Goal: Task Accomplishment & Management: Use online tool/utility

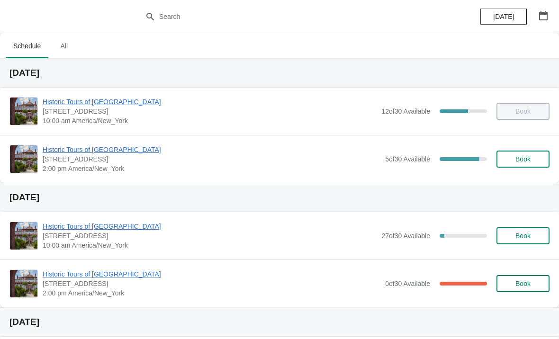
click at [88, 153] on span "Historic Tours of [GEOGRAPHIC_DATA]" at bounding box center [212, 149] width 338 height 9
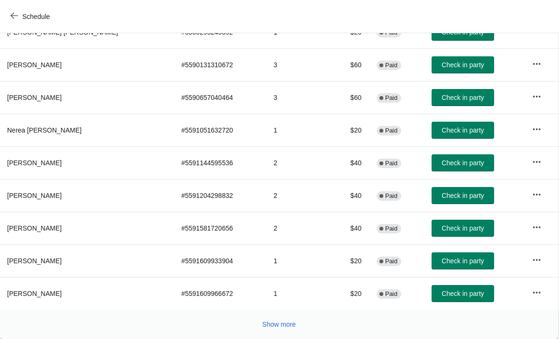
scroll to position [174, 0]
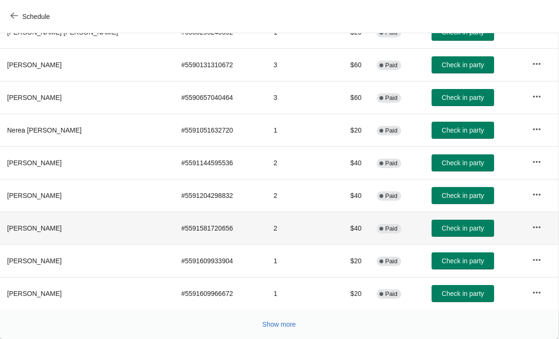
click at [445, 228] on span "Check in party" at bounding box center [463, 229] width 42 height 8
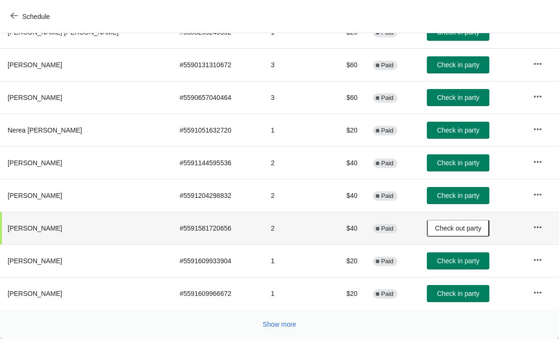
scroll to position [174, 0]
click at [288, 322] on span "Show more" at bounding box center [280, 325] width 34 height 8
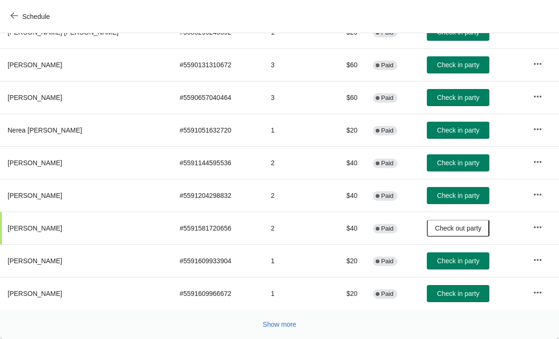
click at [281, 328] on span "Show more" at bounding box center [280, 325] width 34 height 8
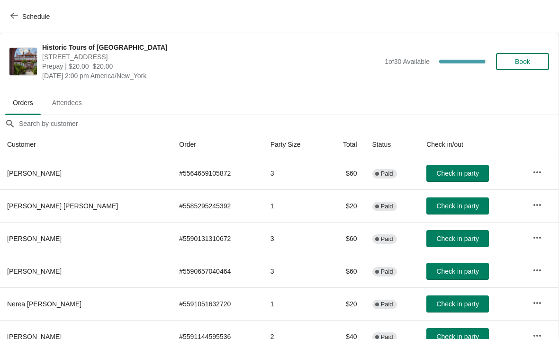
scroll to position [0, 0]
click at [444, 173] on span "Check in party" at bounding box center [458, 174] width 42 height 8
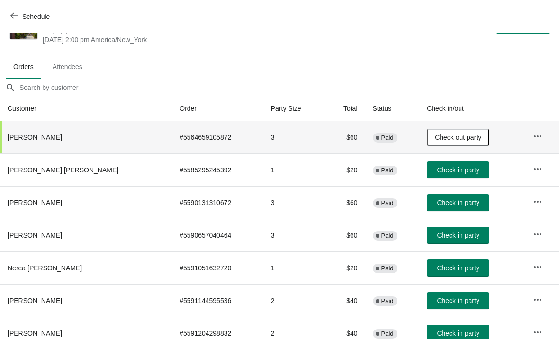
scroll to position [36, 0]
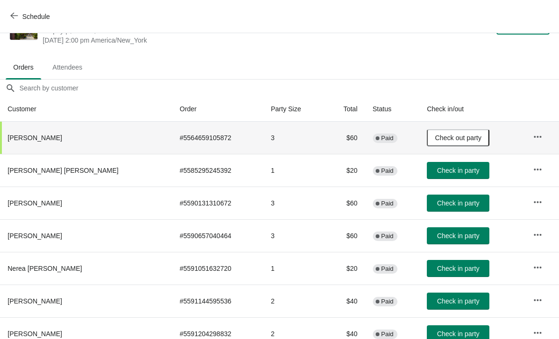
click at [457, 198] on button "Check in party" at bounding box center [458, 203] width 63 height 17
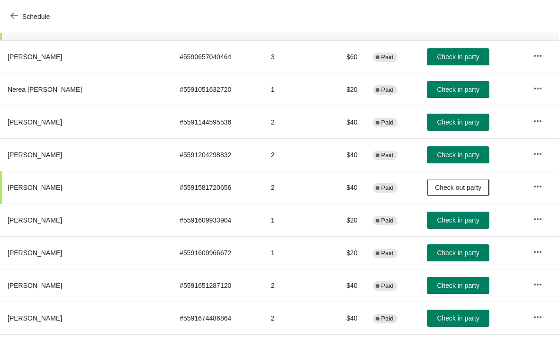
scroll to position [214, 0]
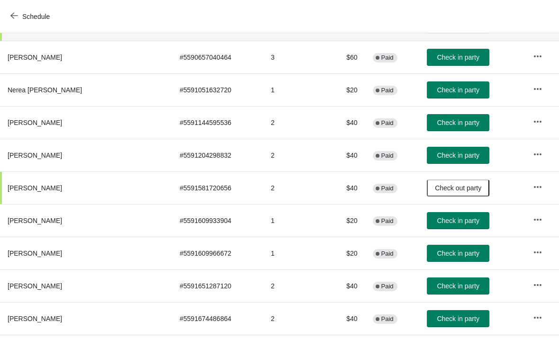
click at [439, 118] on button "Check in party" at bounding box center [458, 122] width 63 height 17
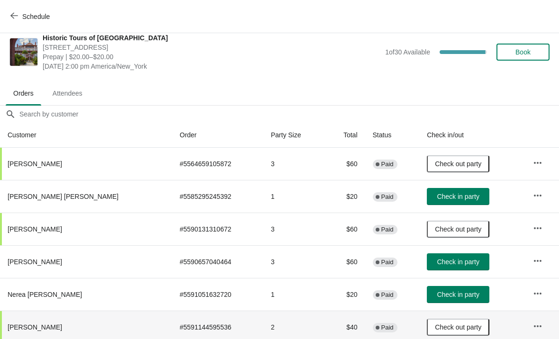
scroll to position [2, 0]
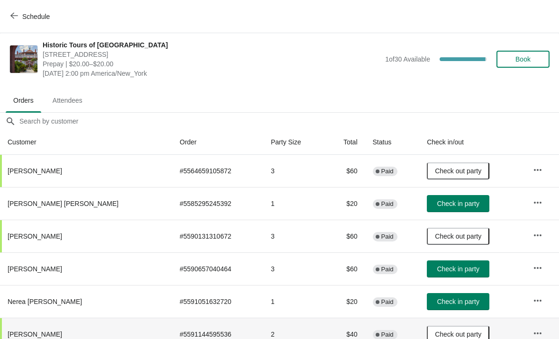
click at [448, 202] on span "Check in party" at bounding box center [458, 204] width 42 height 8
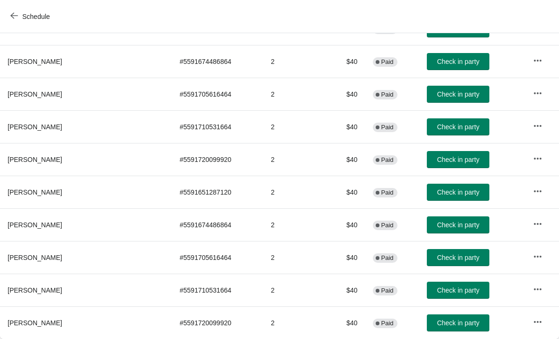
scroll to position [472, 0]
click at [437, 258] on span "Check in party" at bounding box center [458, 258] width 42 height 8
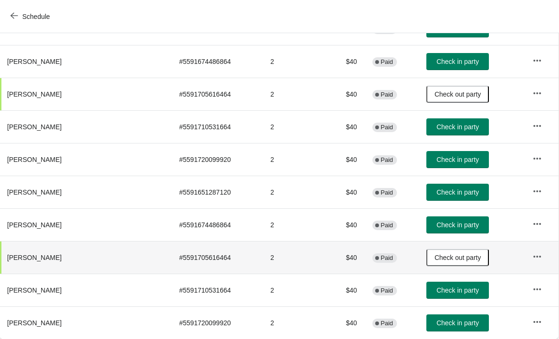
scroll to position [472, 0]
click at [456, 168] on button "Check in party" at bounding box center [458, 159] width 63 height 17
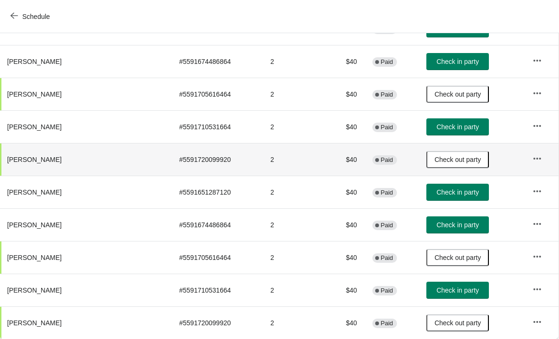
click at [444, 225] on span "Check in party" at bounding box center [458, 225] width 42 height 8
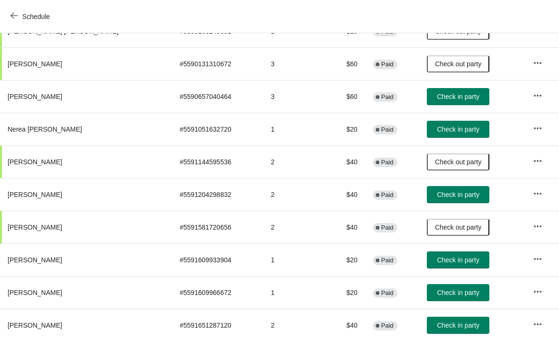
scroll to position [174, 0]
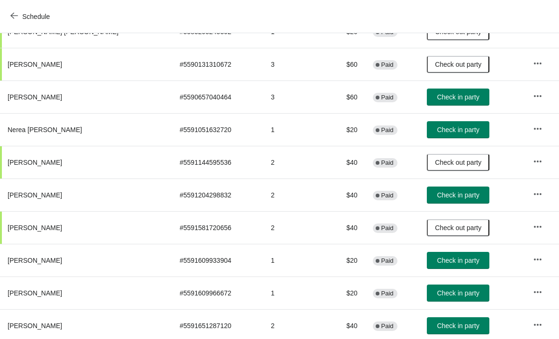
click at [454, 202] on button "Check in party" at bounding box center [458, 195] width 63 height 17
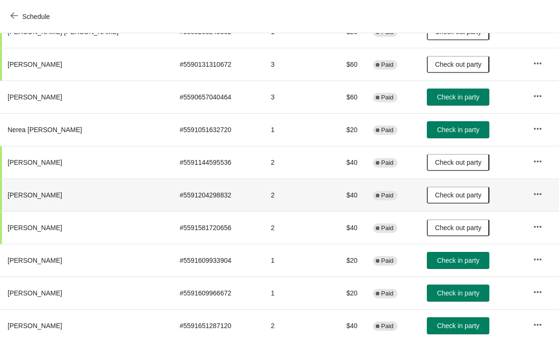
click at [457, 130] on span "Check in party" at bounding box center [458, 130] width 42 height 8
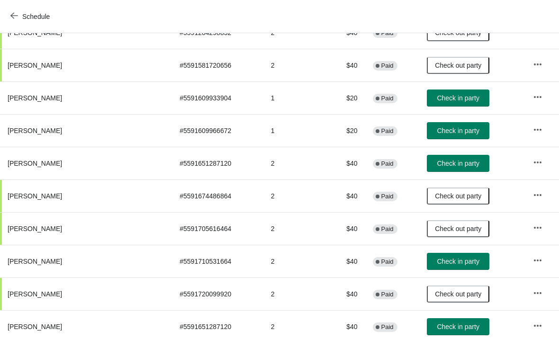
scroll to position [338, 0]
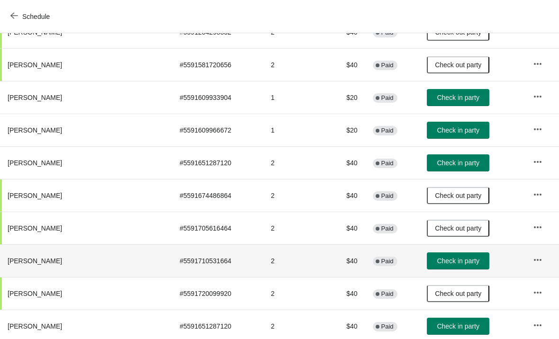
click at [449, 254] on button "Check in party" at bounding box center [458, 261] width 63 height 17
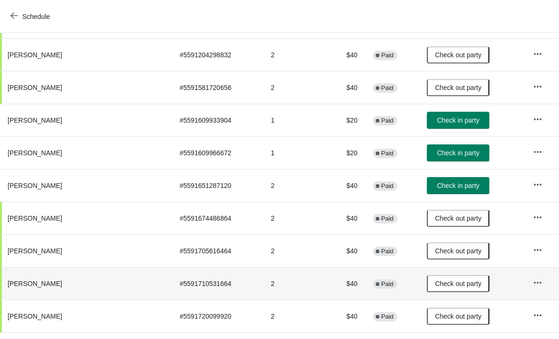
scroll to position [314, 0]
click at [446, 119] on span "Check in party" at bounding box center [458, 121] width 42 height 8
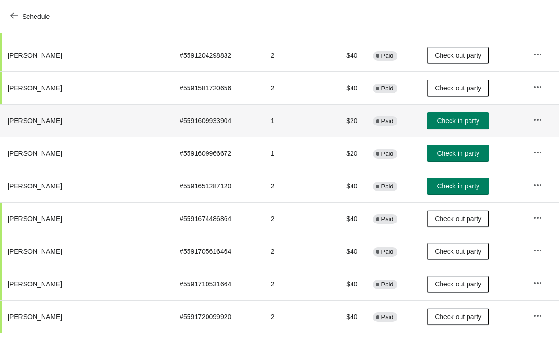
click at [437, 152] on span "Check in party" at bounding box center [458, 154] width 42 height 8
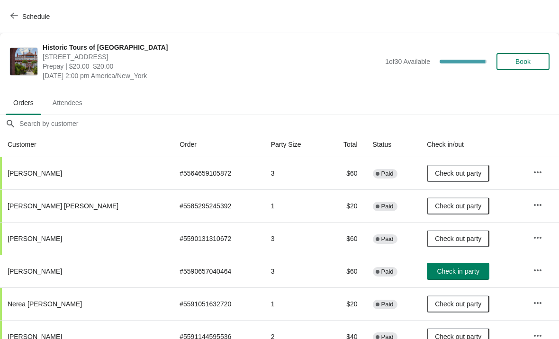
scroll to position [0, 0]
